Goal: Transaction & Acquisition: Purchase product/service

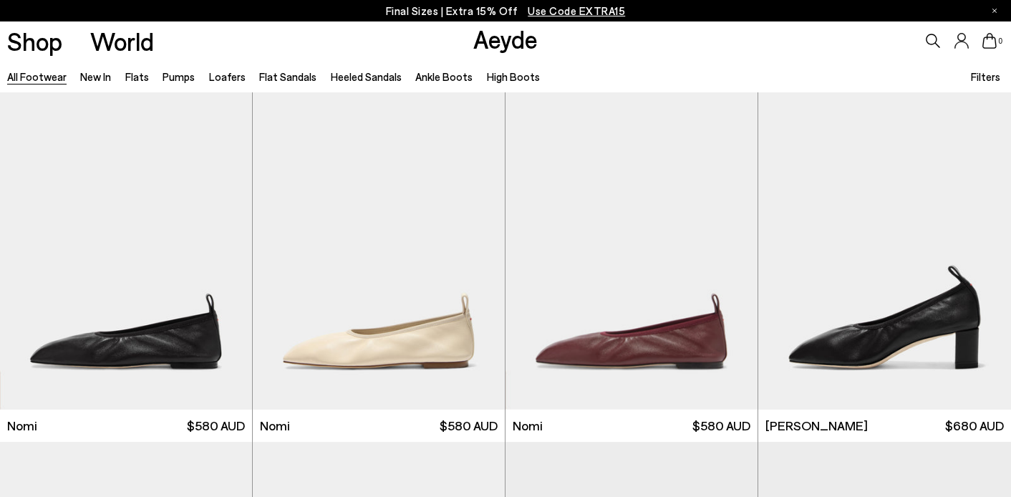
scroll to position [450, 0]
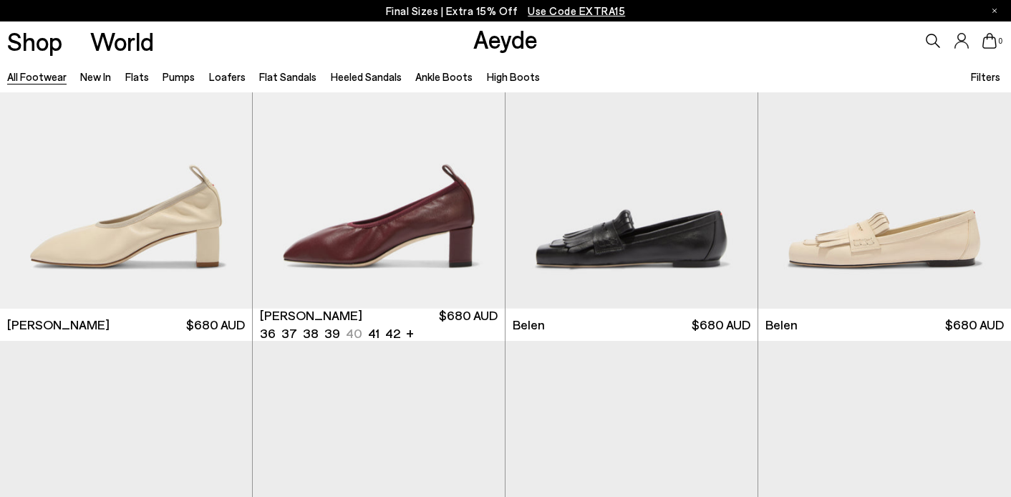
click at [425, 231] on img "1 / 6" at bounding box center [379, 149] width 252 height 317
click at [479, 153] on div "Next slide" at bounding box center [476, 155] width 43 height 43
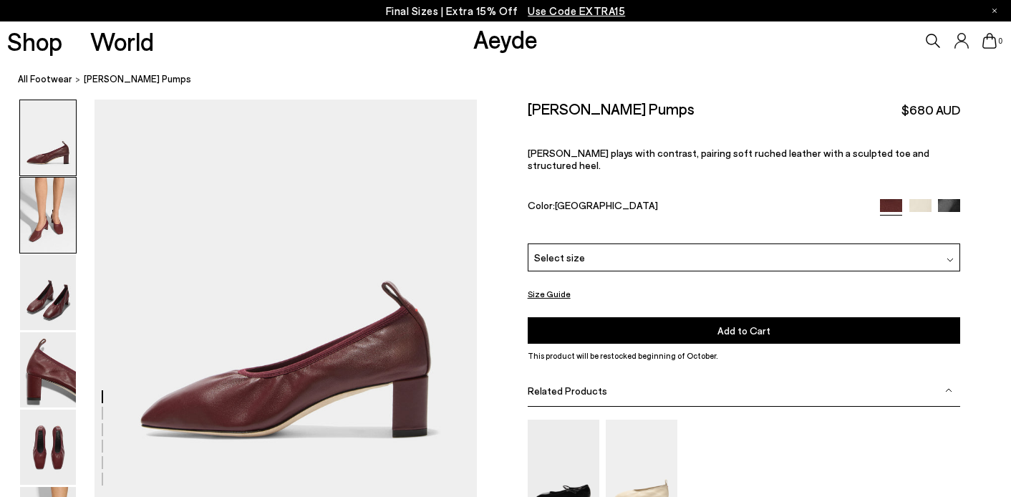
click at [43, 248] on img at bounding box center [48, 215] width 56 height 75
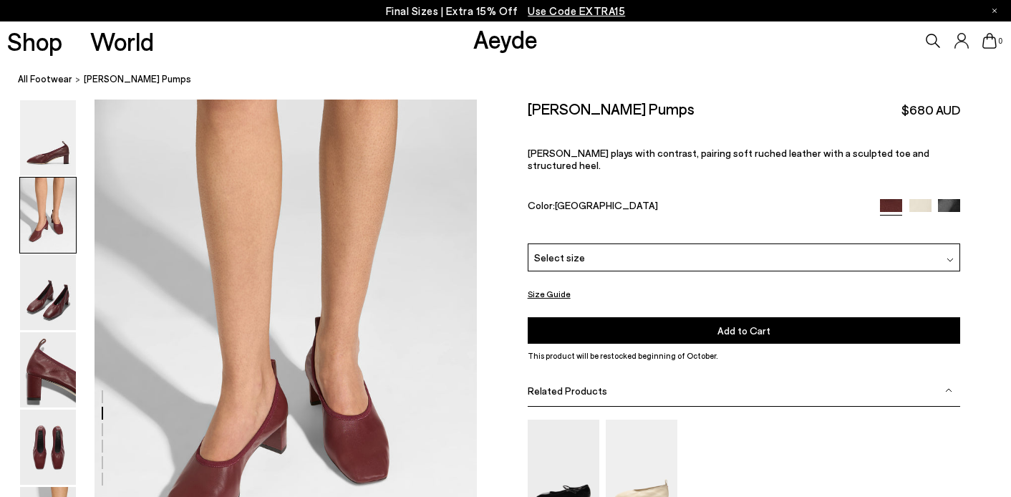
scroll to position [401, 0]
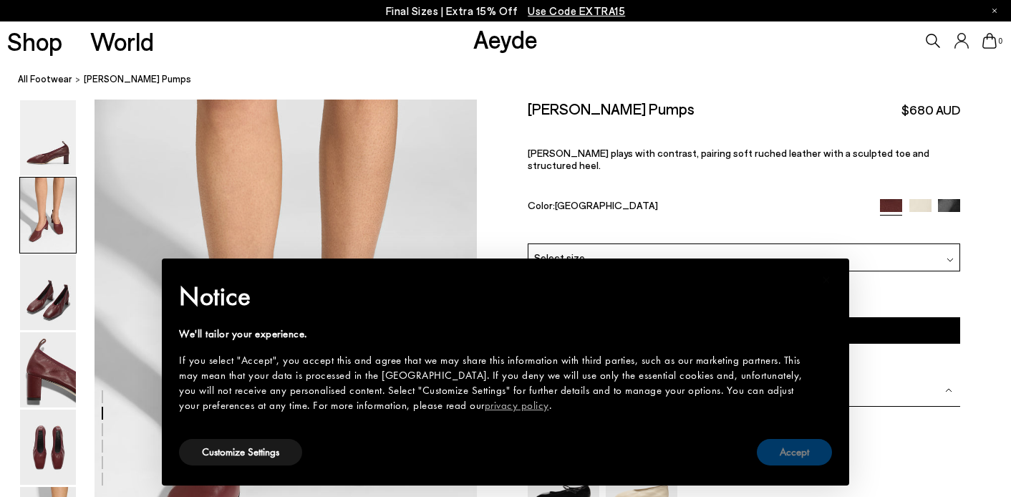
click at [789, 450] on button "Accept" at bounding box center [794, 452] width 75 height 26
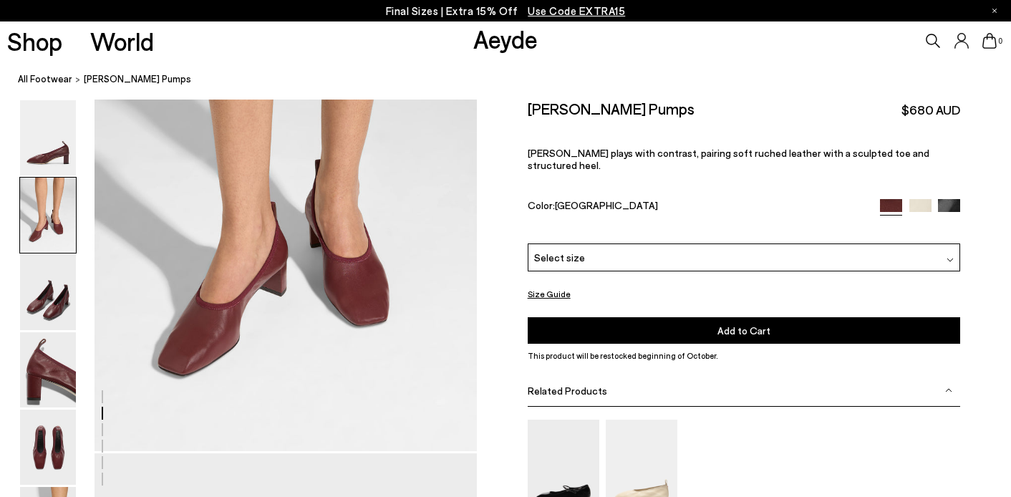
scroll to position [559, 0]
click at [49, 276] on img at bounding box center [48, 292] width 56 height 75
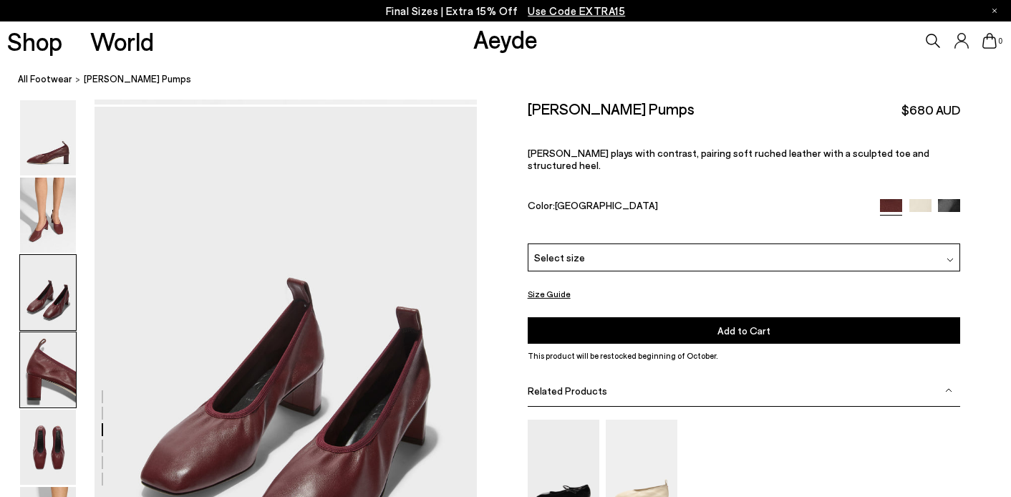
scroll to position [913, 0]
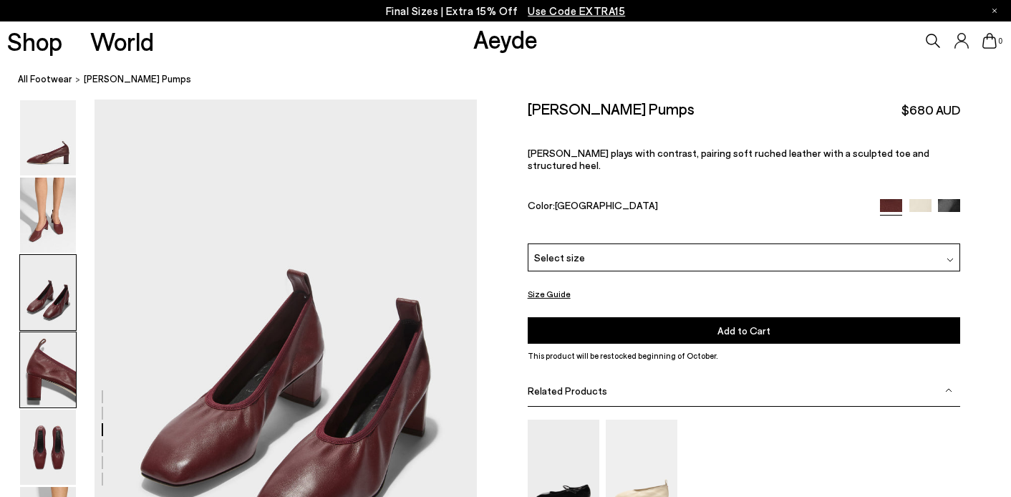
click at [48, 375] on img at bounding box center [48, 369] width 56 height 75
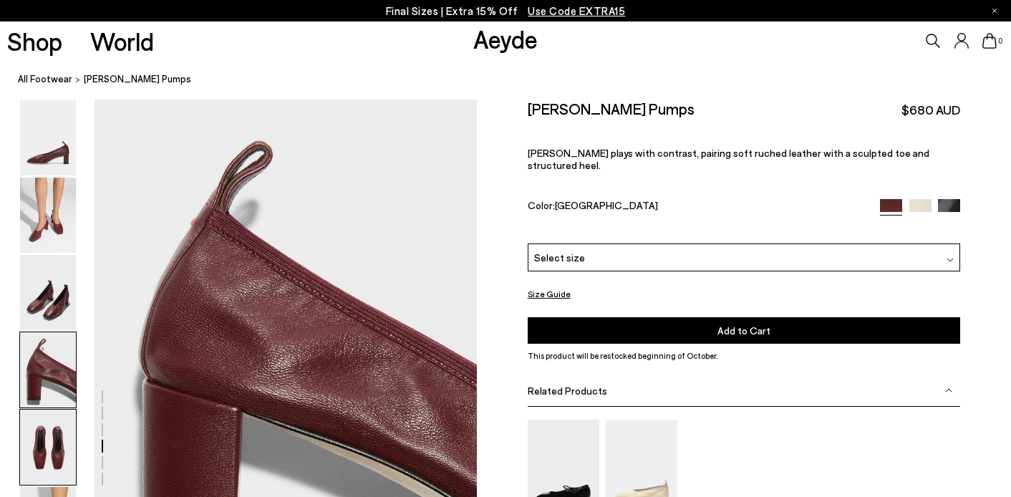
click at [57, 443] on img at bounding box center [48, 447] width 56 height 75
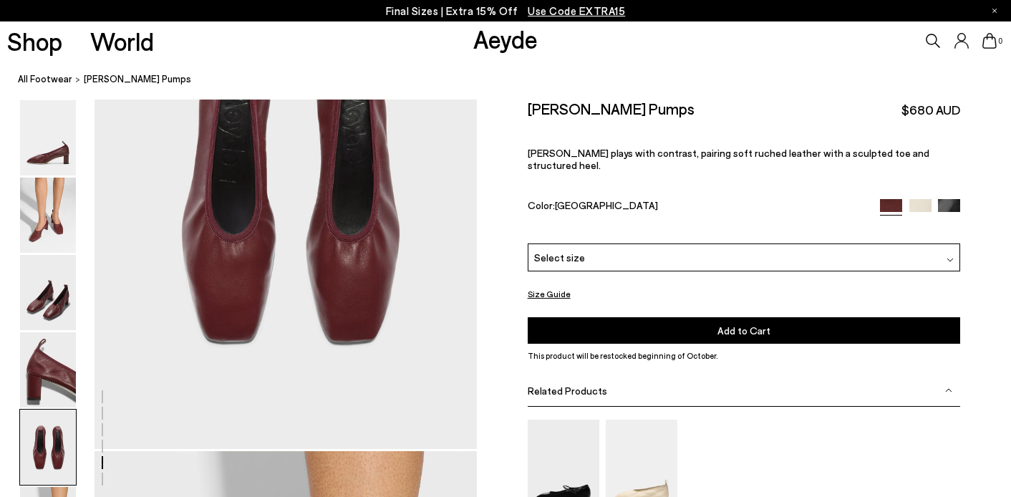
scroll to position [2098, 0]
